Goal: Information Seeking & Learning: Learn about a topic

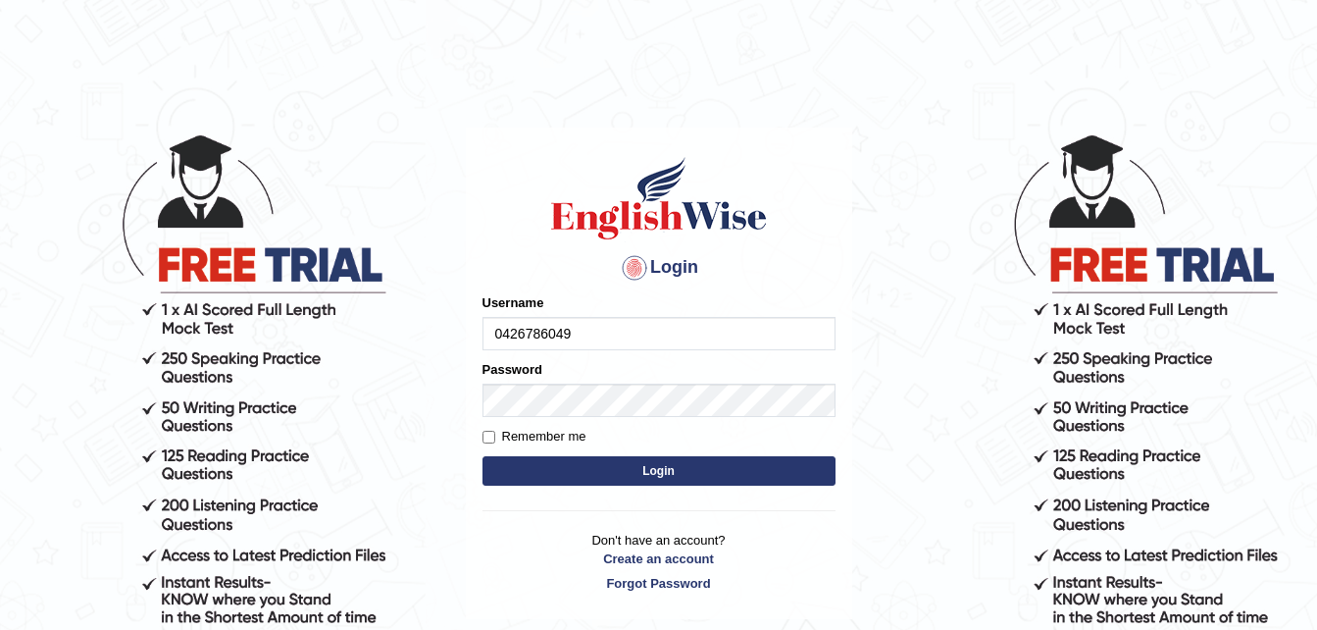
type input "0426786049"
click at [489, 437] on input "Remember me" at bounding box center [489, 437] width 13 height 13
checkbox input "true"
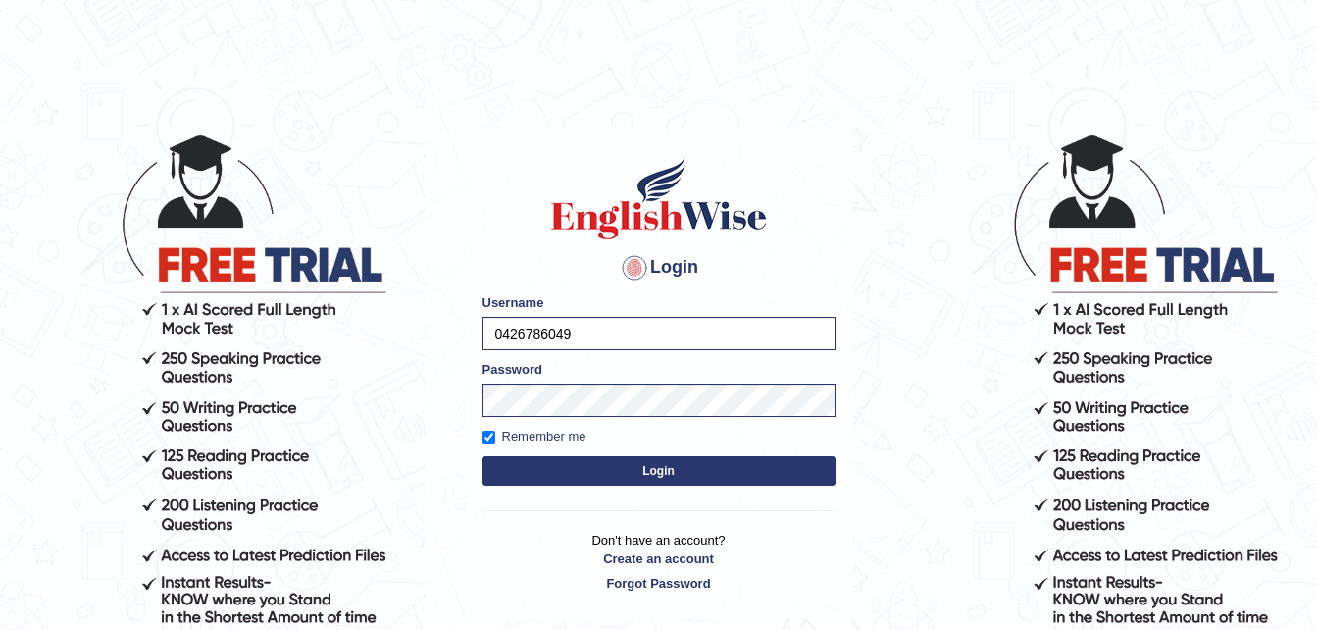
click at [623, 470] on button "Login" at bounding box center [659, 470] width 353 height 29
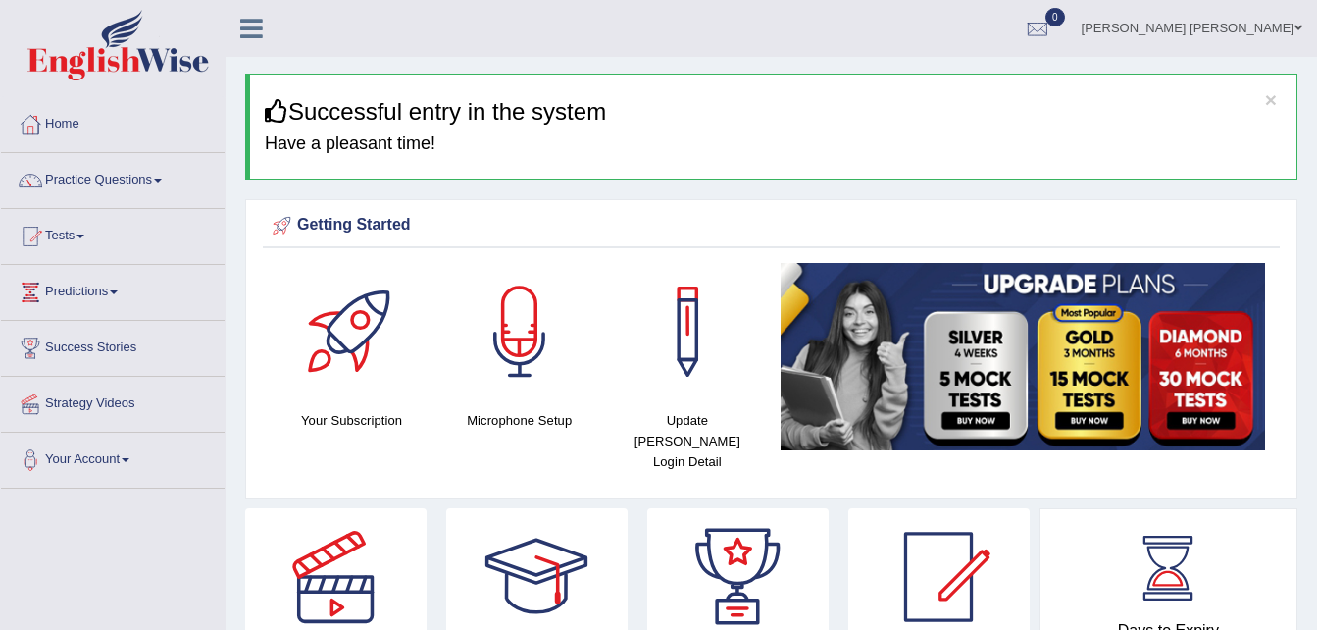
click at [158, 180] on link "Practice Questions" at bounding box center [113, 177] width 224 height 49
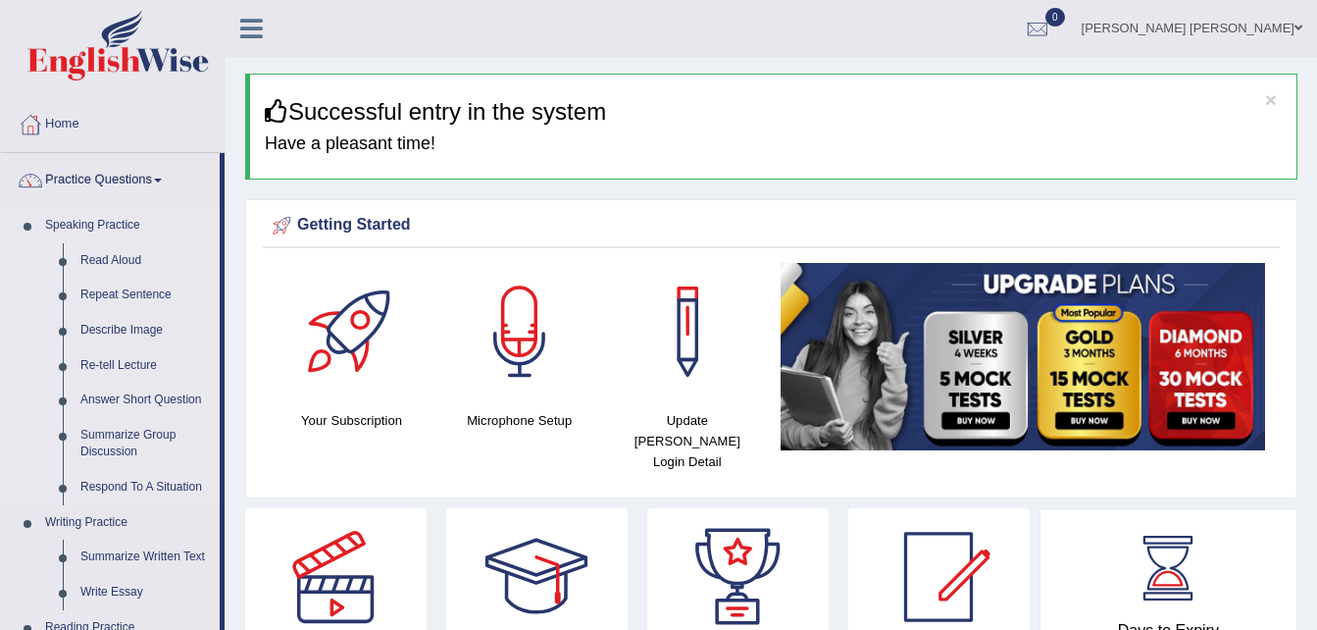
click at [126, 260] on link "Read Aloud" at bounding box center [146, 260] width 148 height 35
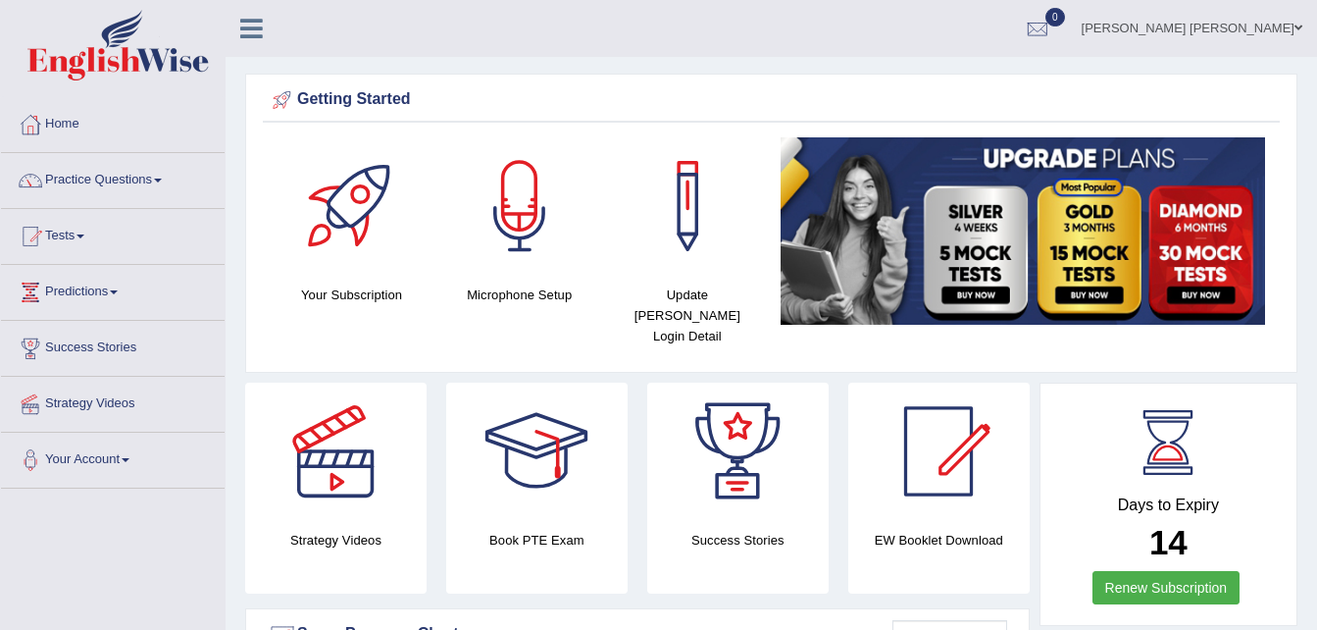
click at [120, 289] on link "Predictions" at bounding box center [113, 289] width 224 height 49
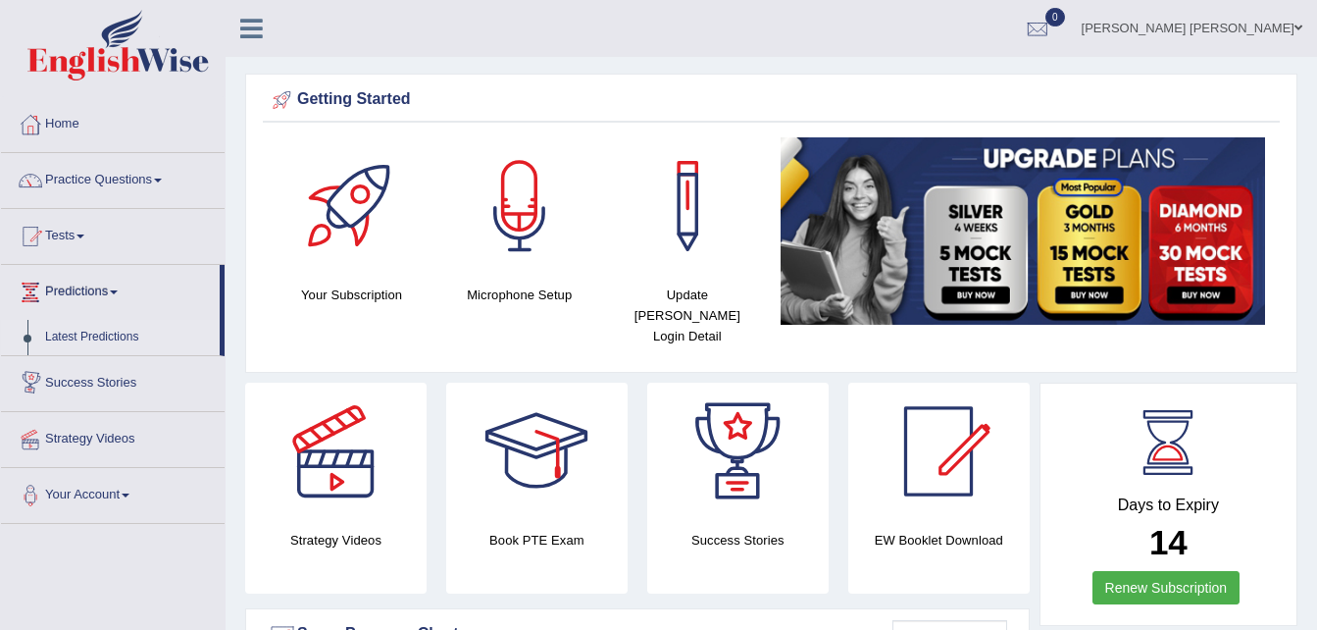
click at [76, 338] on link "Latest Predictions" at bounding box center [127, 337] width 183 height 35
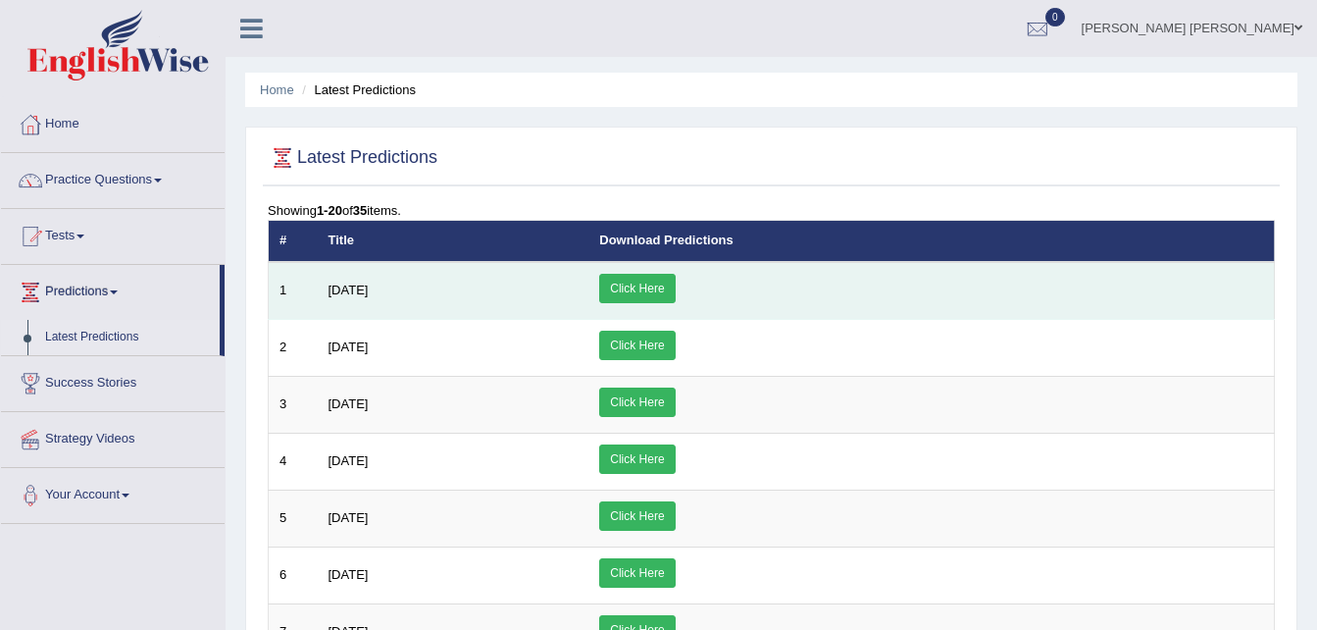
click at [590, 292] on td "July 2025" at bounding box center [454, 291] width 272 height 58
click at [675, 291] on link "Click Here" at bounding box center [637, 288] width 76 height 29
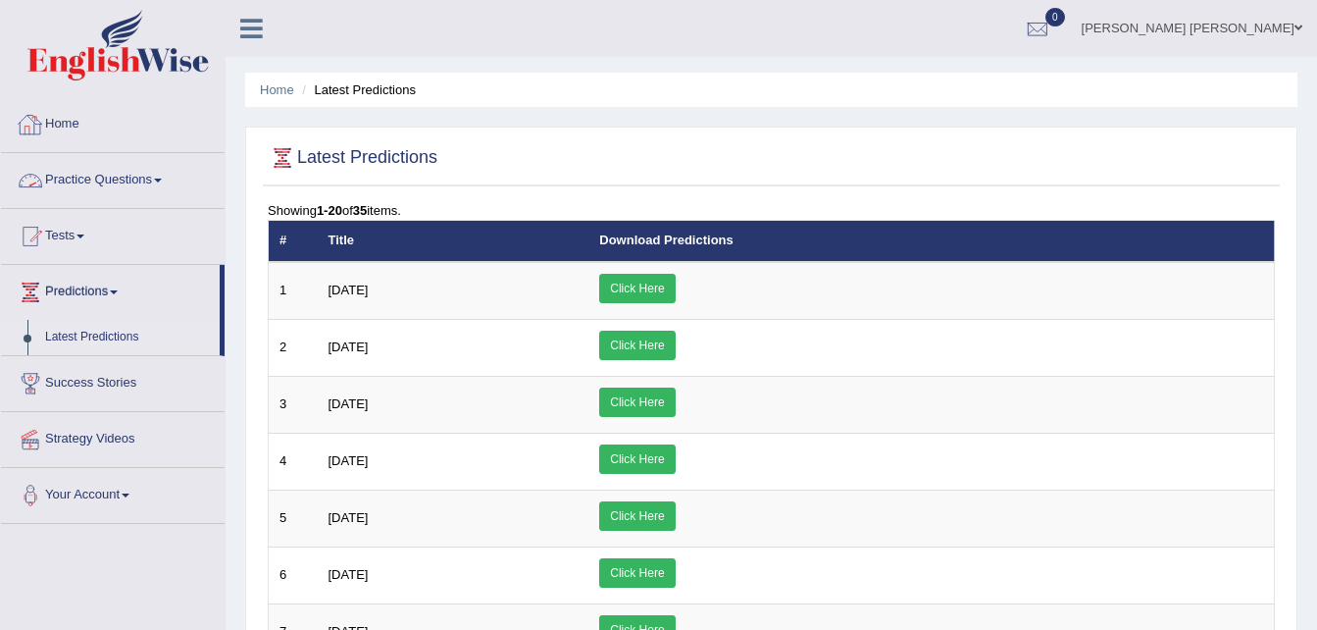
click at [162, 177] on link "Practice Questions" at bounding box center [113, 177] width 224 height 49
